Goal: Information Seeking & Learning: Learn about a topic

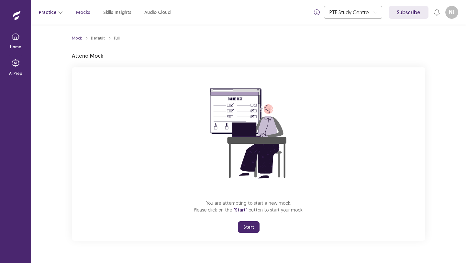
click at [58, 12] on icon "button" at bounding box center [60, 12] width 5 height 5
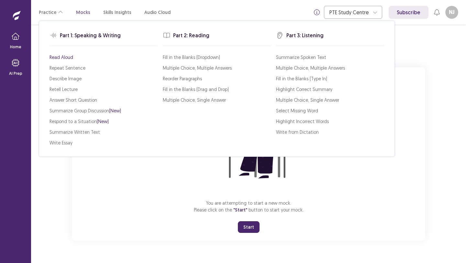
click at [65, 57] on p "Read Aloud" at bounding box center [62, 57] width 24 height 7
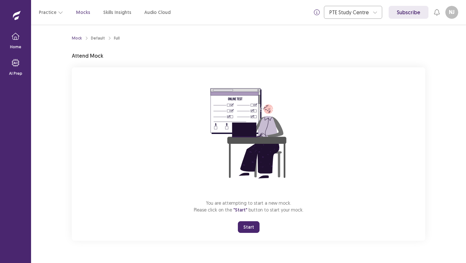
click at [252, 227] on button "Start" at bounding box center [249, 227] width 22 height 12
